Goal: Check status: Check status

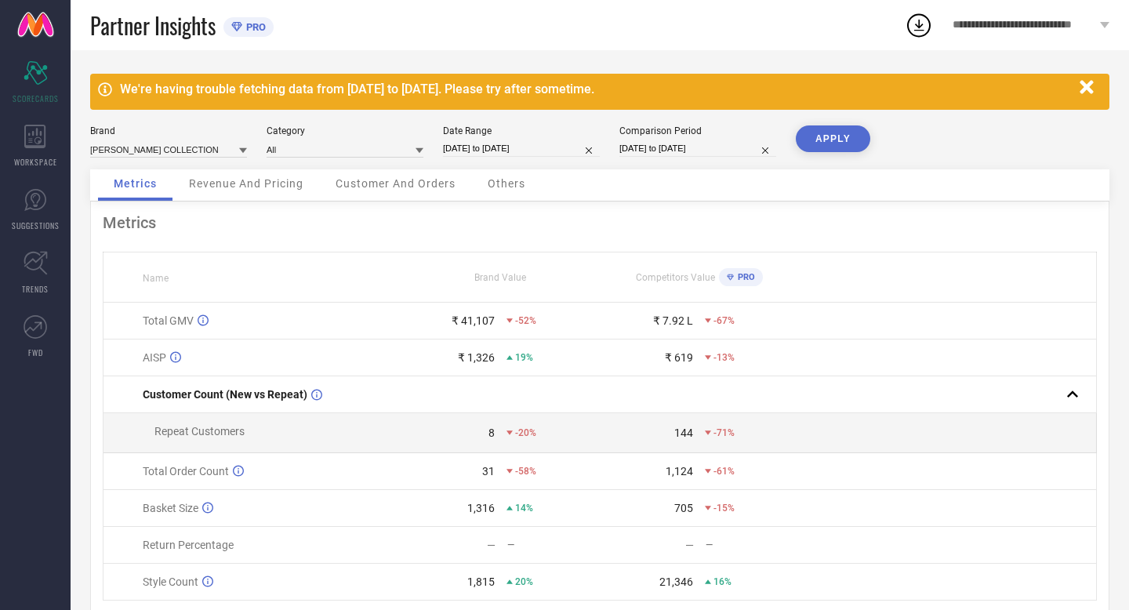
click at [556, 148] on input "[DATE] to [DATE]" at bounding box center [521, 148] width 157 height 16
select select "8"
select select "2025"
select select "9"
select select "2025"
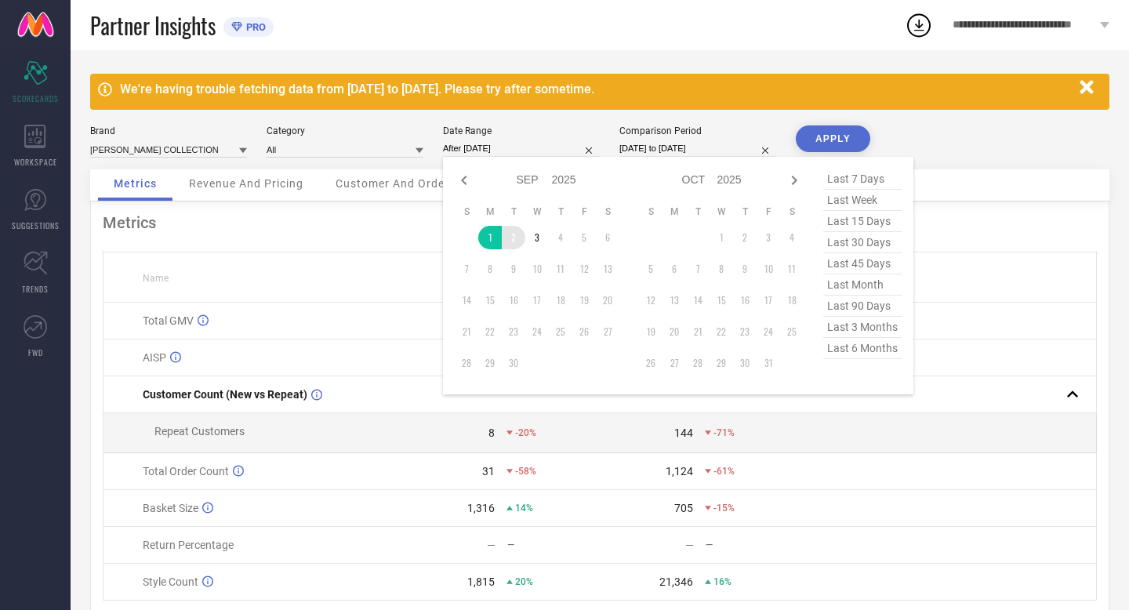
click at [512, 237] on td "2" at bounding box center [514, 238] width 24 height 24
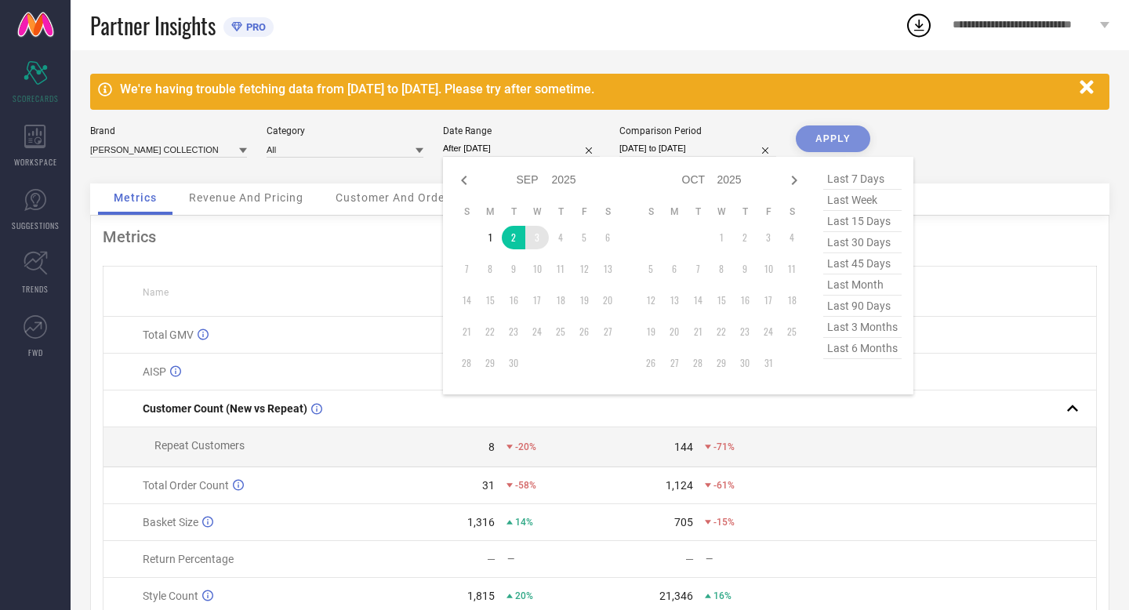
type input "[DATE] to [DATE]"
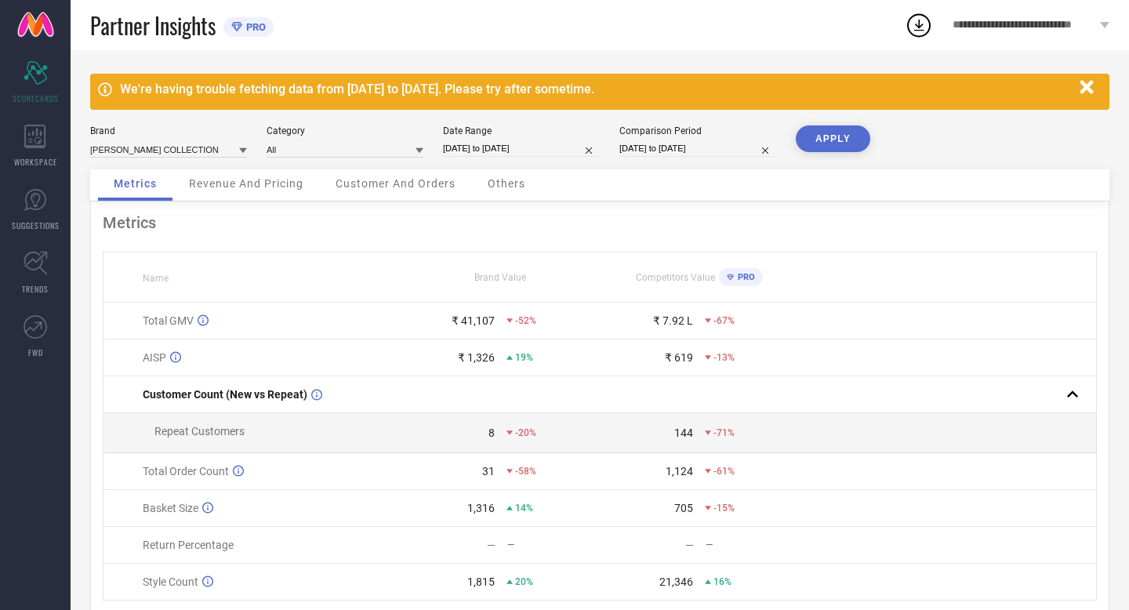
click at [735, 148] on input "[DATE] to [DATE]" at bounding box center [697, 148] width 157 height 16
select select "8"
select select "2024"
select select "9"
select select "2024"
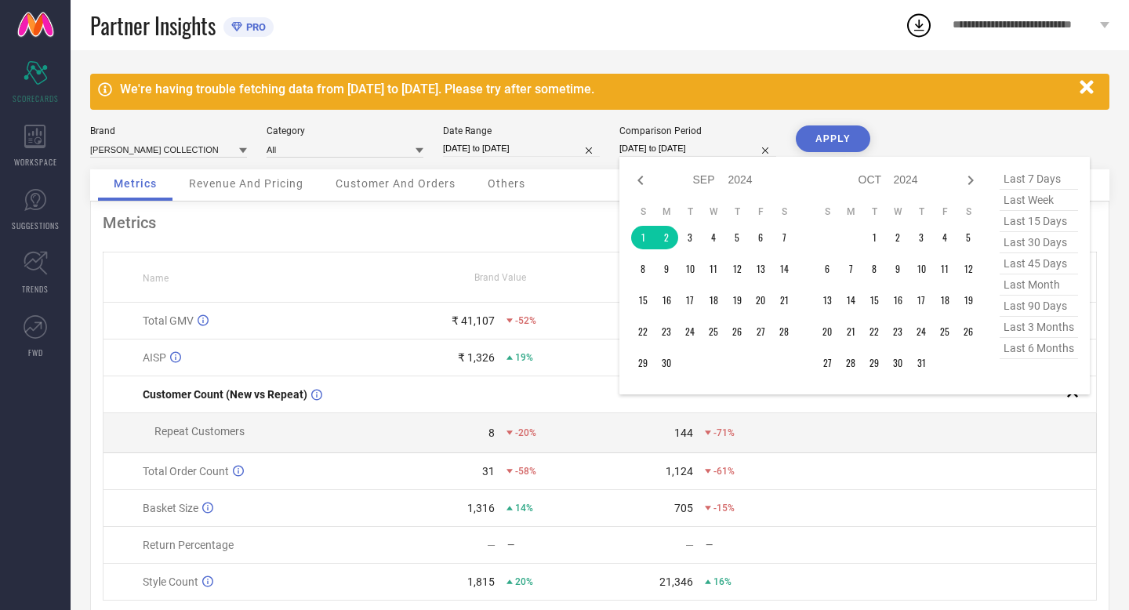
click at [735, 148] on input "[DATE] to [DATE]" at bounding box center [697, 148] width 157 height 16
click at [672, 234] on td "2" at bounding box center [666, 238] width 24 height 24
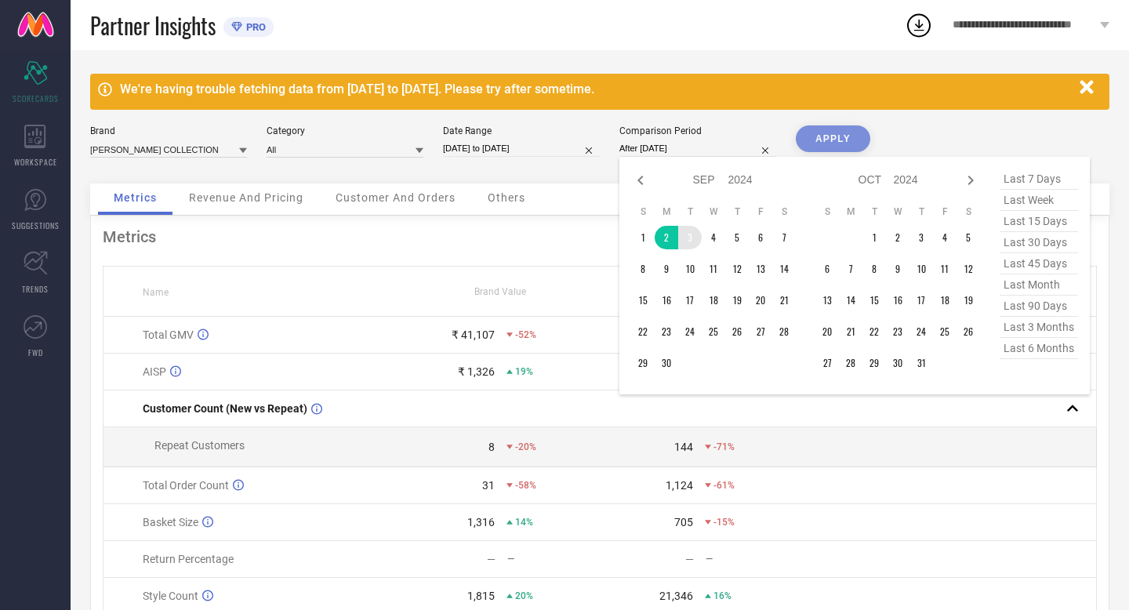
type input "[DATE] to [DATE]"
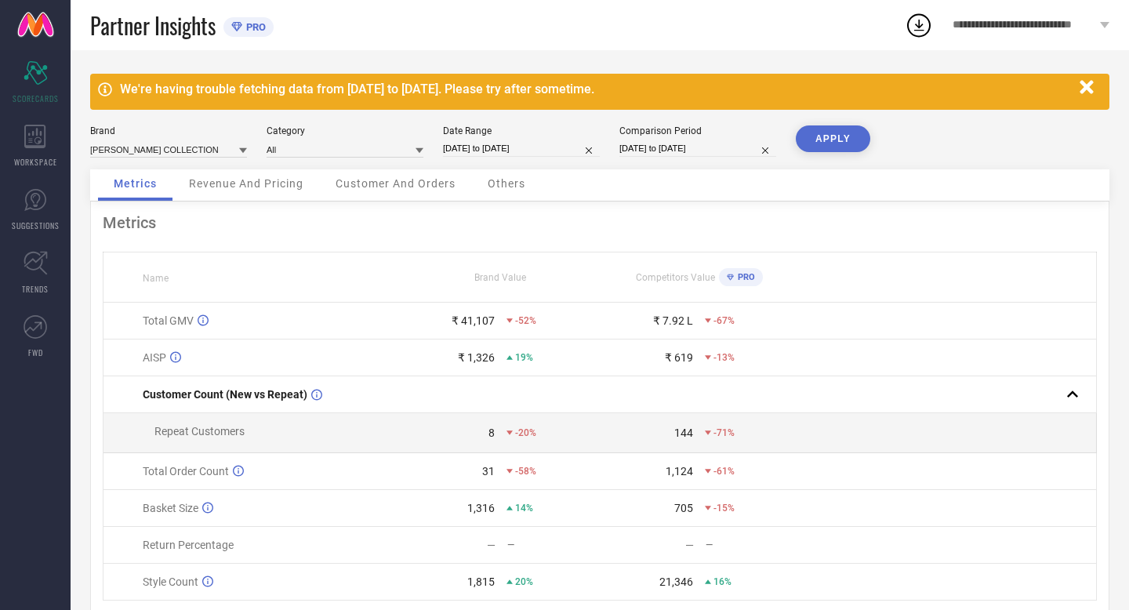
click at [820, 135] on button "APPLY" at bounding box center [833, 138] width 74 height 27
